Goal: Transaction & Acquisition: Purchase product/service

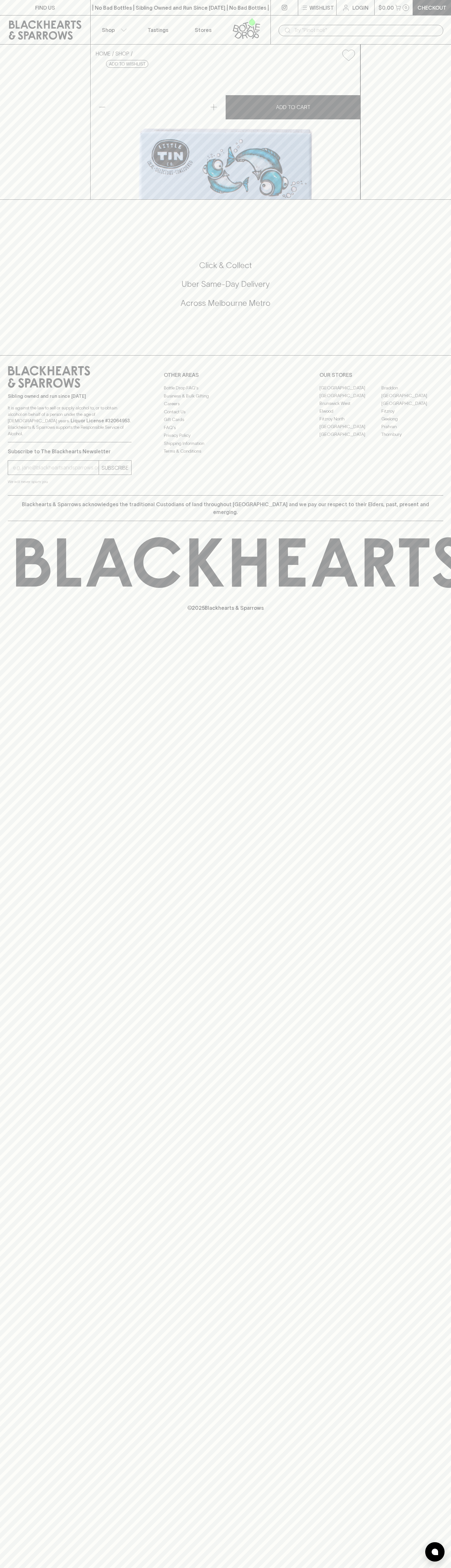
click at [28, 20] on link at bounding box center [45, 30] width 90 height 29
click at [417, 1568] on html "FIND US | No Bad Bottles | Sibling Owned and Run Since [DATE] | No Bad Bottles …" at bounding box center [225, 784] width 451 height 1568
